Goal: Task Accomplishment & Management: Manage account settings

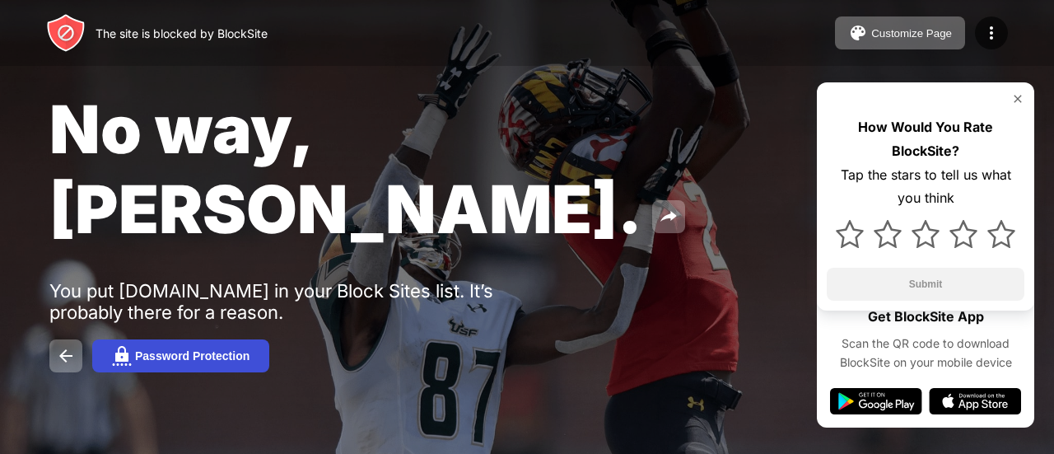
click at [227, 339] on button "Password Protection" at bounding box center [180, 355] width 177 height 33
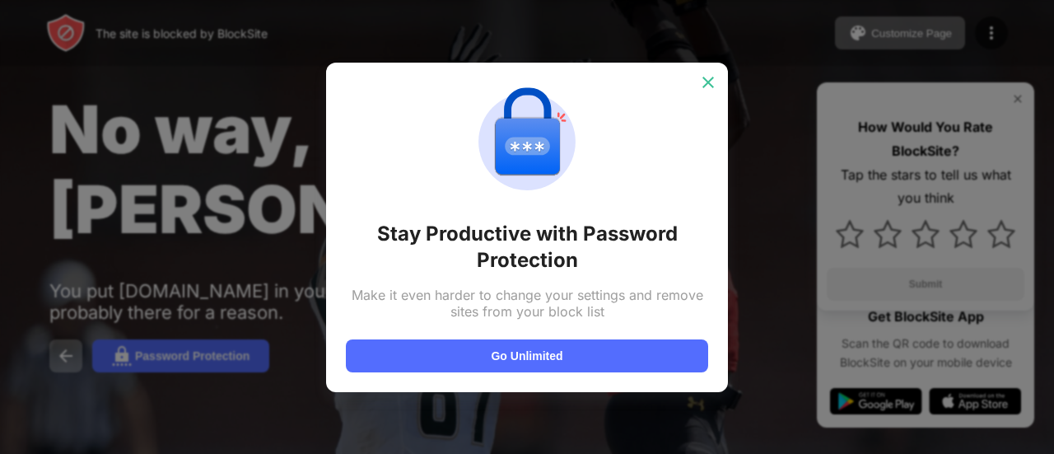
click at [708, 84] on img at bounding box center [708, 82] width 16 height 16
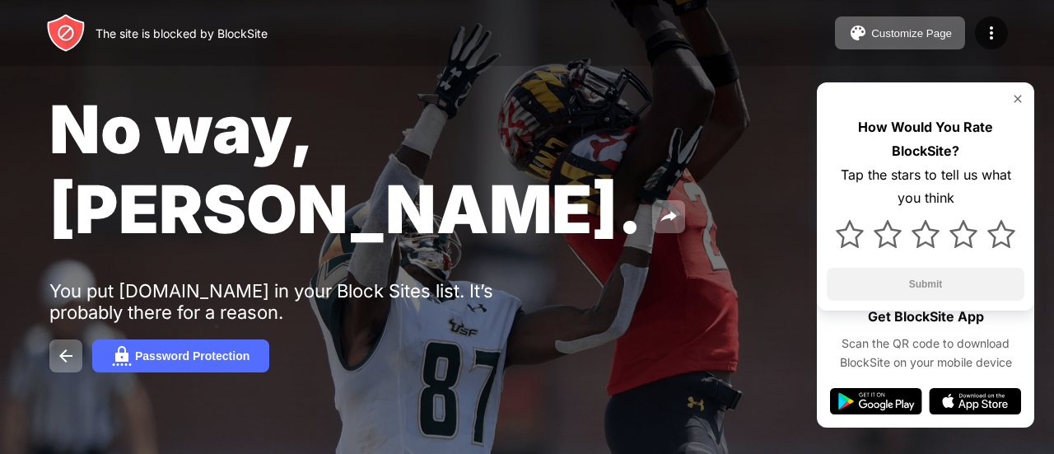
click at [1005, 44] on div "Customize Page Edit Block List Redirect Customize Block Page Upgrade Password P…" at bounding box center [921, 32] width 173 height 33
click at [987, 30] on img at bounding box center [992, 33] width 20 height 20
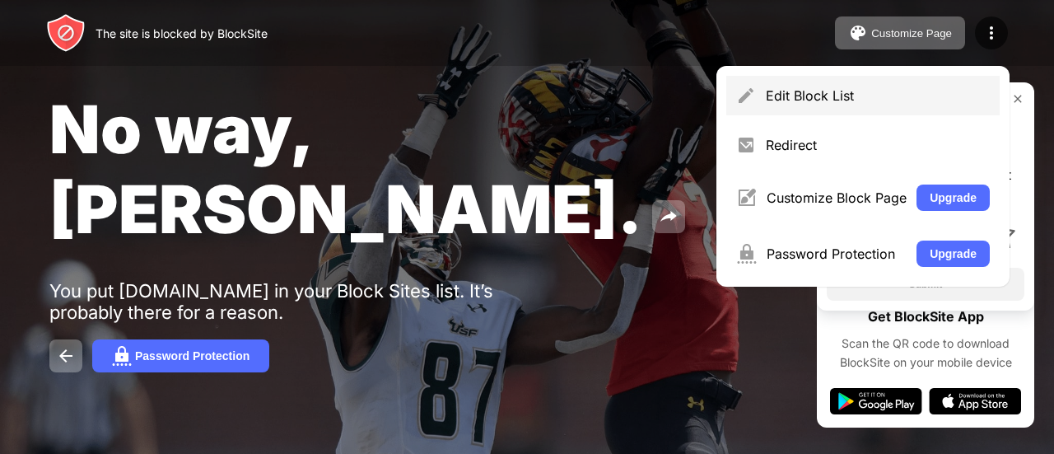
click at [847, 91] on div "Edit Block List" at bounding box center [878, 95] width 224 height 16
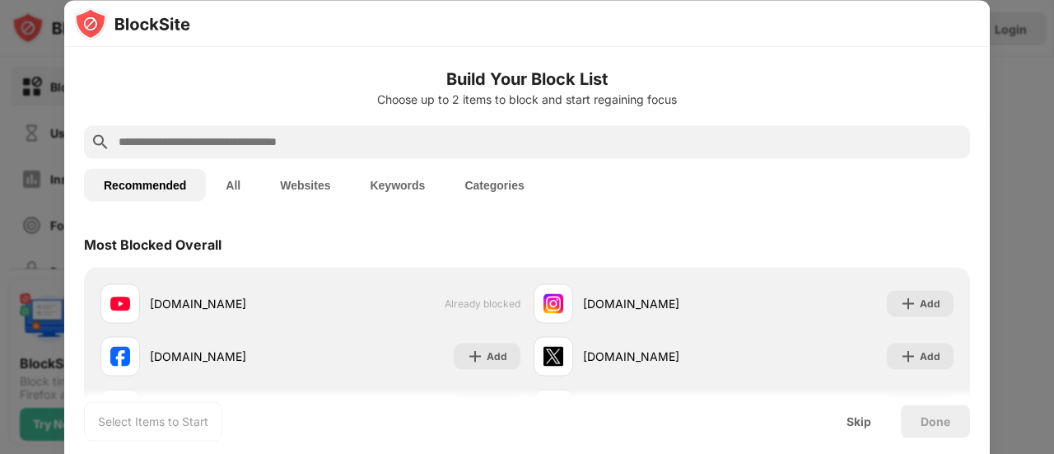
click at [1000, 169] on div at bounding box center [527, 227] width 1054 height 454
click at [1026, 179] on div at bounding box center [527, 227] width 1054 height 454
